Goal: Communication & Community: Answer question/provide support

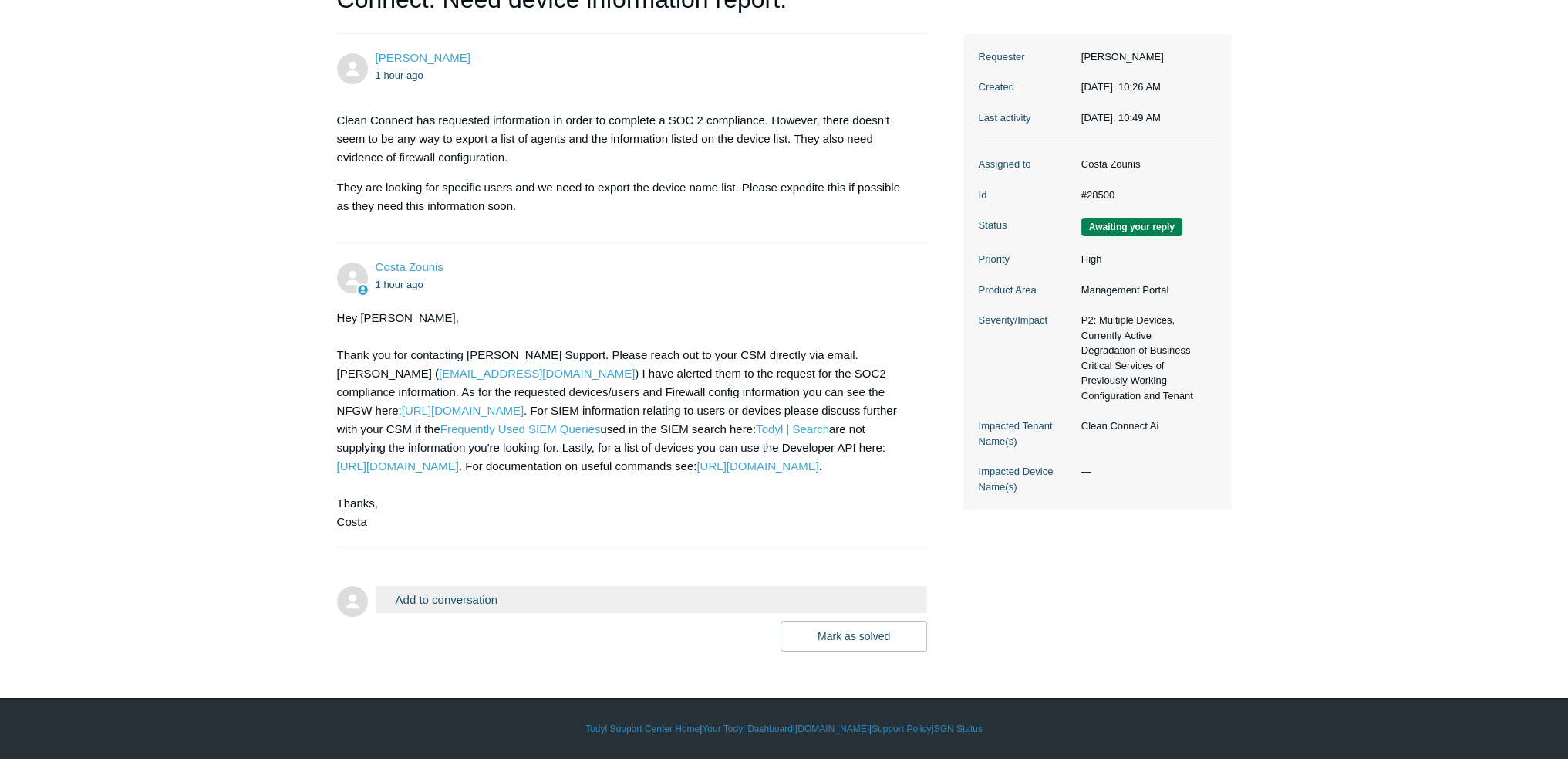
scroll to position [244, 0]
click at [465, 603] on button "Add to conversation" at bounding box center [652, 599] width 553 height 27
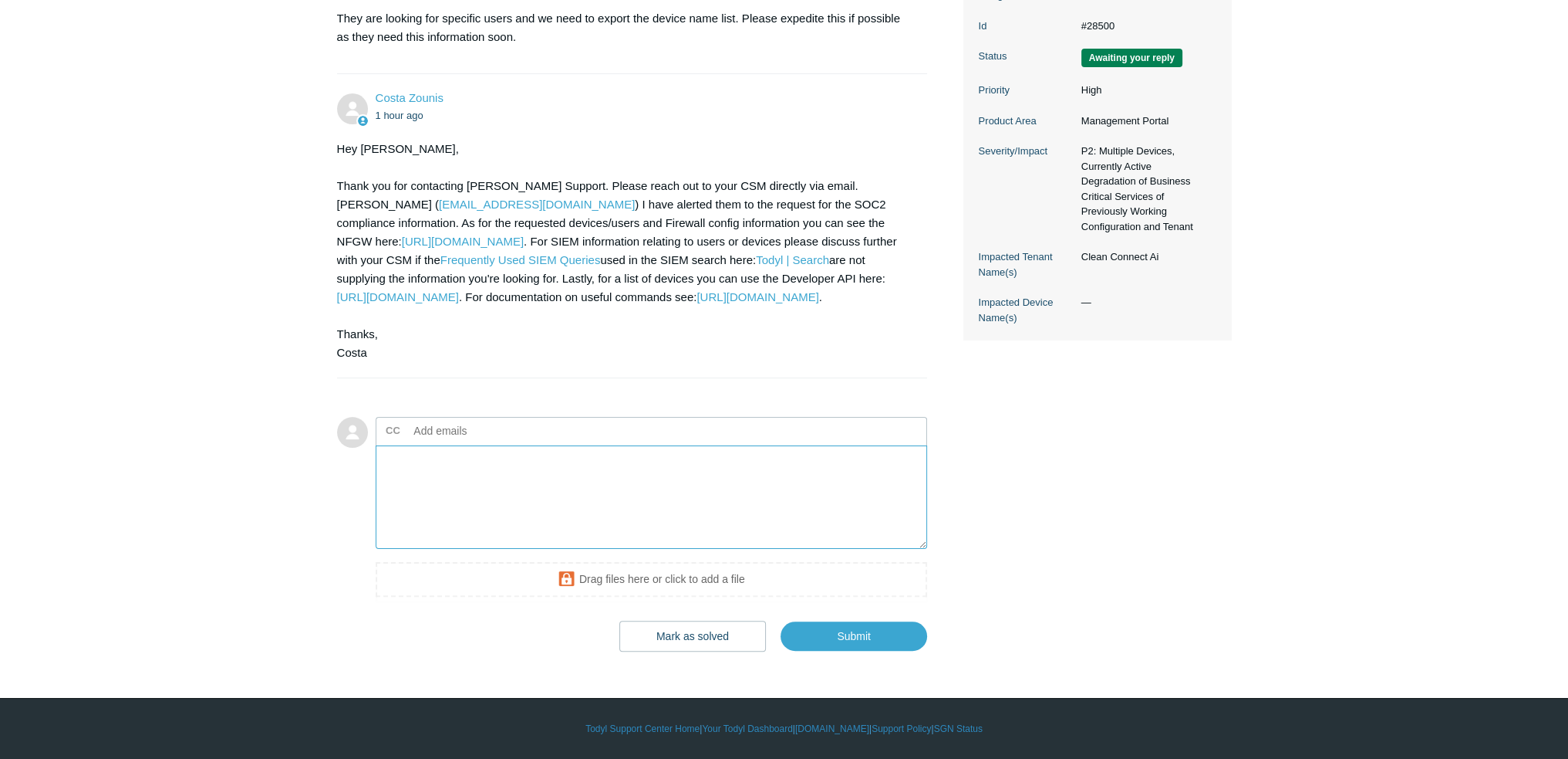
scroll to position [398, 0]
click at [471, 442] on input "text" at bounding box center [491, 430] width 166 height 23
click at [561, 515] on textarea "Add your reply" at bounding box center [652, 497] width 553 height 104
click at [553, 440] on input "text" at bounding box center [491, 430] width 166 height 23
